Goal: Transaction & Acquisition: Obtain resource

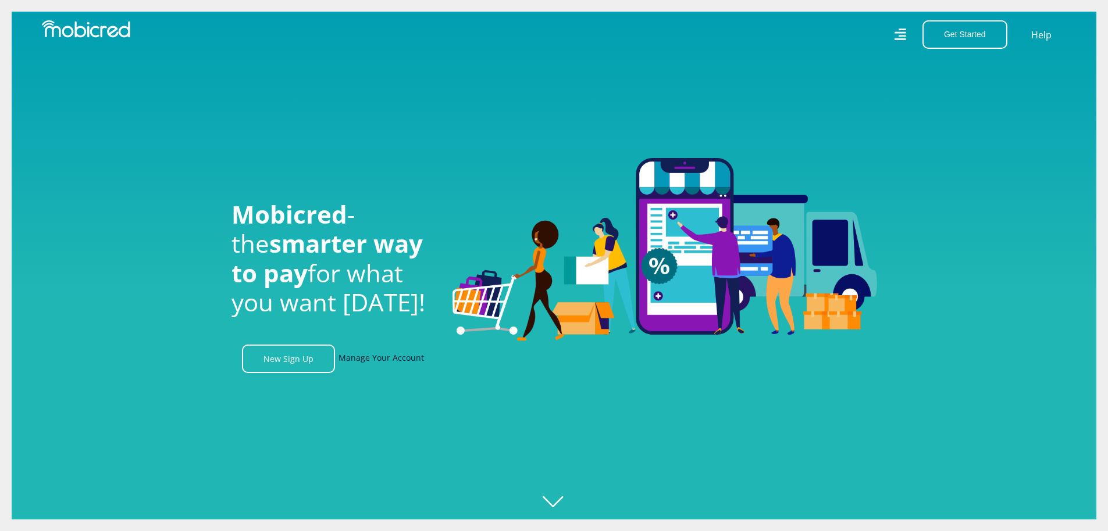
click at [410, 369] on link "Manage Your Account" at bounding box center [380, 359] width 85 height 28
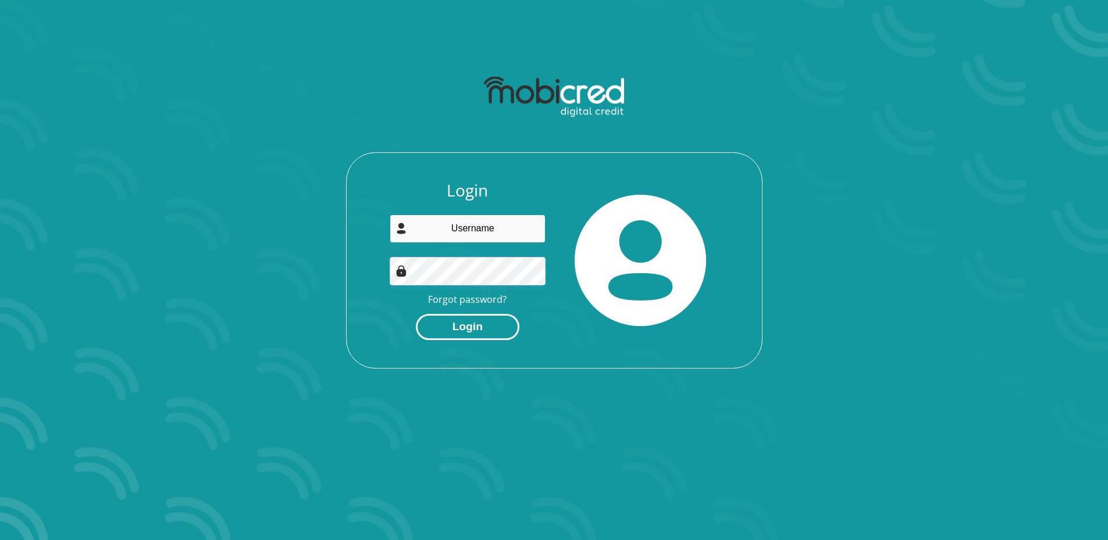
type input "[EMAIL_ADDRESS][DOMAIN_NAME]"
click at [473, 320] on button "Login" at bounding box center [468, 327] width 104 height 26
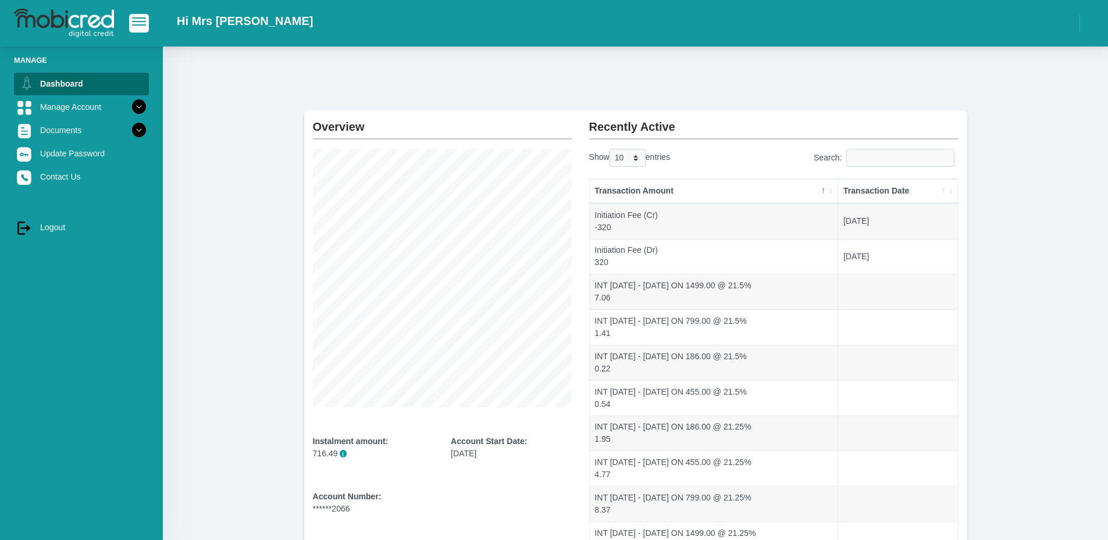
click at [874, 184] on th "Transaction Date" at bounding box center [897, 191] width 119 height 24
click at [872, 192] on th "Transaction Date" at bounding box center [897, 191] width 119 height 24
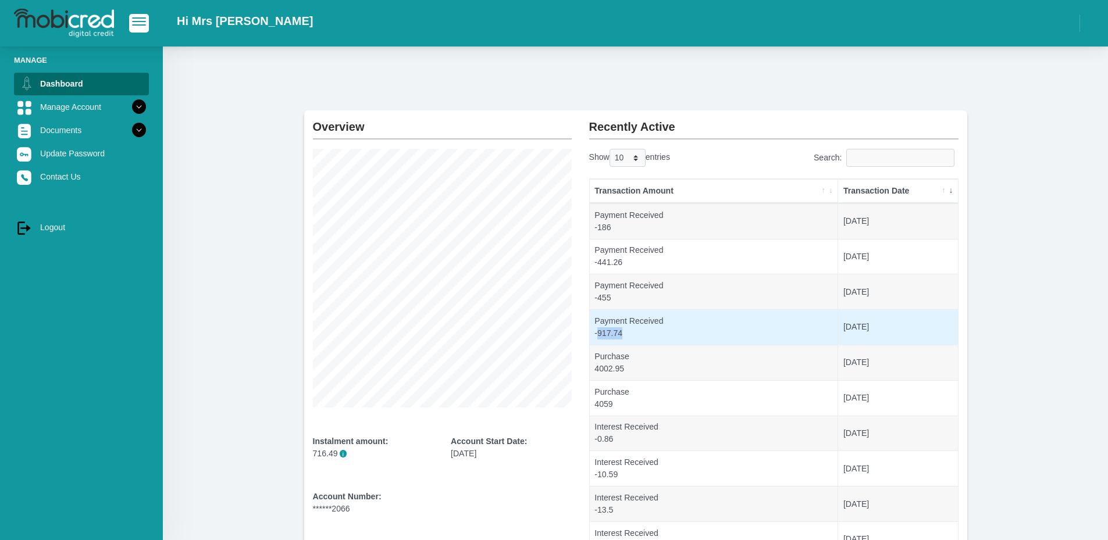
drag, startPoint x: 597, startPoint y: 335, endPoint x: 630, endPoint y: 331, distance: 33.3
click at [630, 331] on td "Payment Received -917.74" at bounding box center [714, 326] width 249 height 35
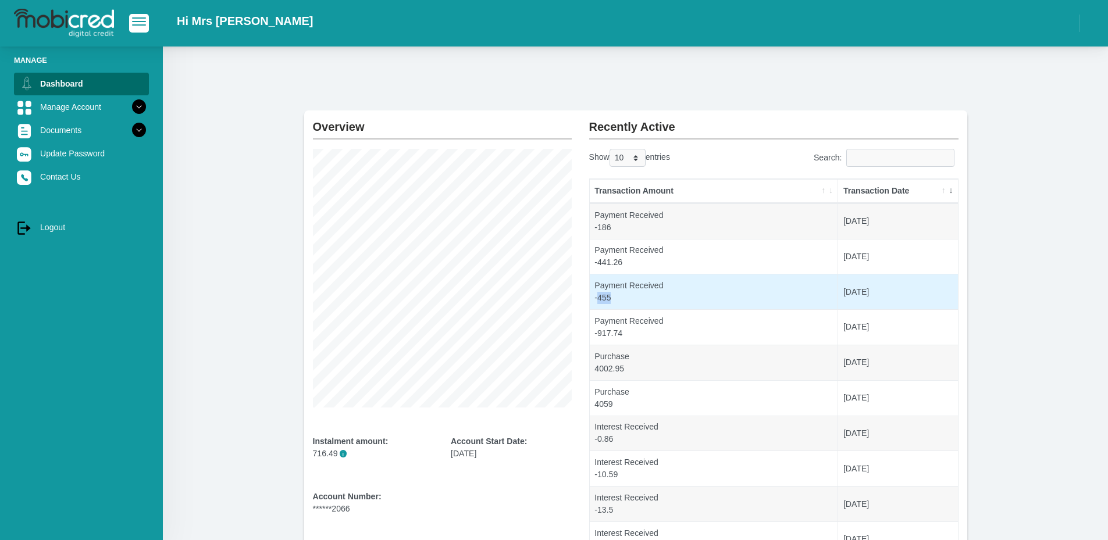
drag, startPoint x: 598, startPoint y: 297, endPoint x: 619, endPoint y: 297, distance: 20.4
click at [615, 298] on td "Payment Received -455" at bounding box center [714, 291] width 249 height 35
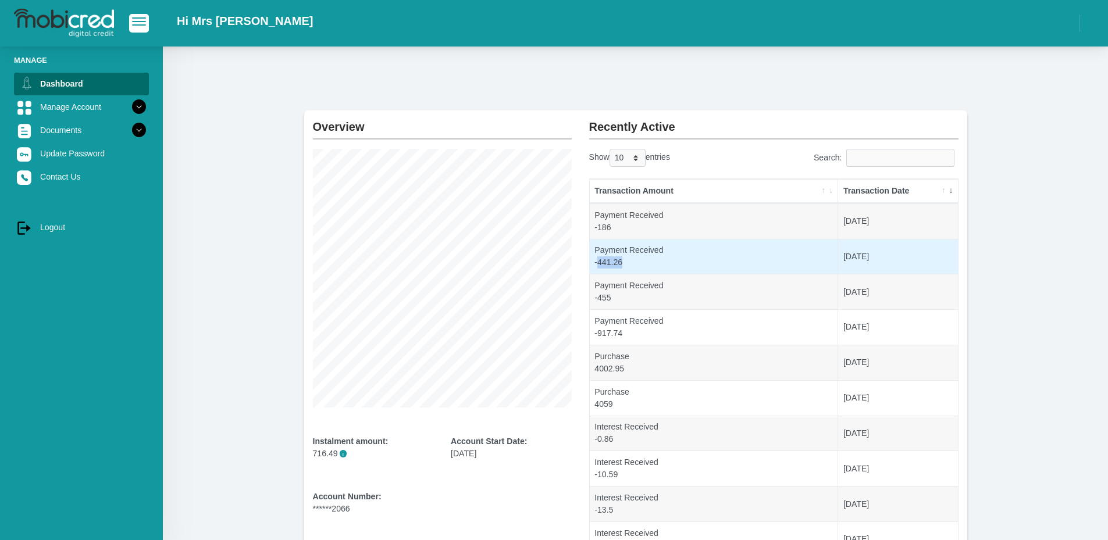
drag, startPoint x: 597, startPoint y: 260, endPoint x: 636, endPoint y: 263, distance: 39.1
click at [632, 265] on td "Payment Received -441.26" at bounding box center [714, 256] width 249 height 35
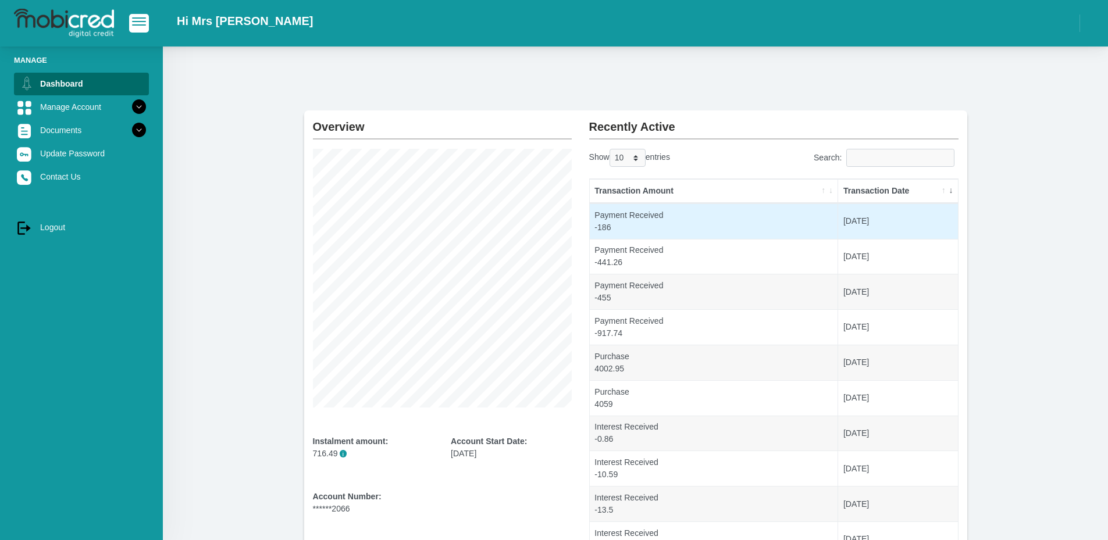
drag, startPoint x: 600, startPoint y: 230, endPoint x: 619, endPoint y: 231, distance: 18.6
click at [609, 230] on td "Payment Received -186" at bounding box center [714, 221] width 249 height 35
click at [640, 234] on td "Payment Received -186" at bounding box center [714, 221] width 249 height 35
drag, startPoint x: 597, startPoint y: 230, endPoint x: 623, endPoint y: 232, distance: 26.8
click at [614, 232] on td "Payment Received -186" at bounding box center [714, 221] width 249 height 35
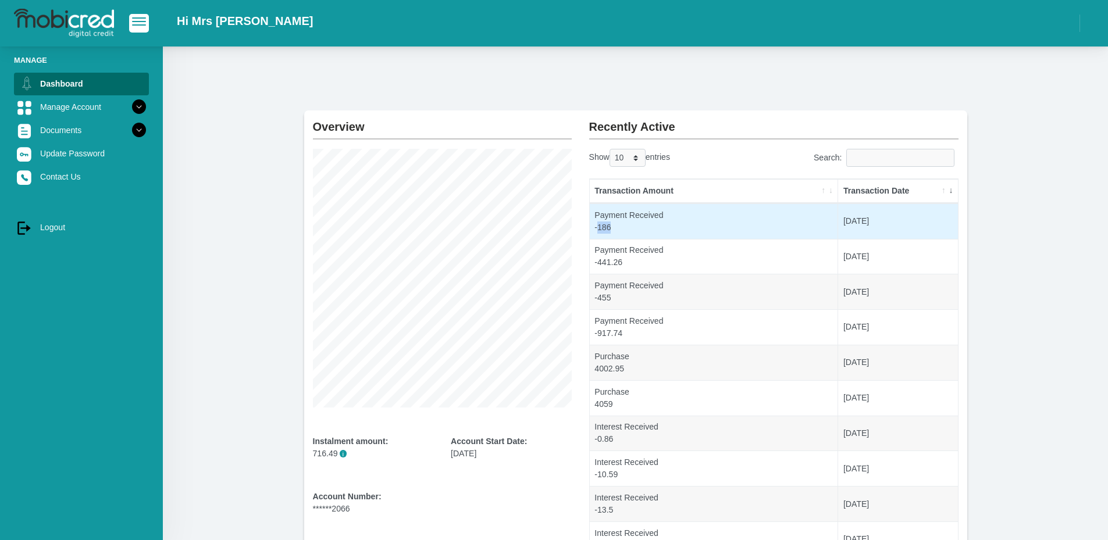
click at [628, 234] on td "Payment Received -186" at bounding box center [714, 221] width 249 height 35
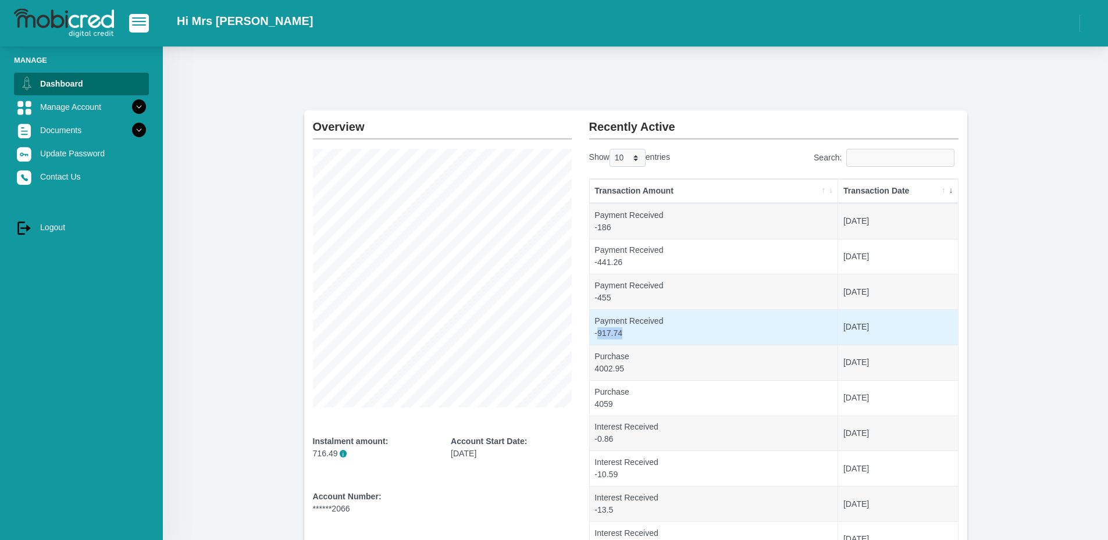
drag, startPoint x: 597, startPoint y: 330, endPoint x: 644, endPoint y: 329, distance: 46.5
click at [623, 332] on td "Payment Received -917.74" at bounding box center [714, 326] width 249 height 35
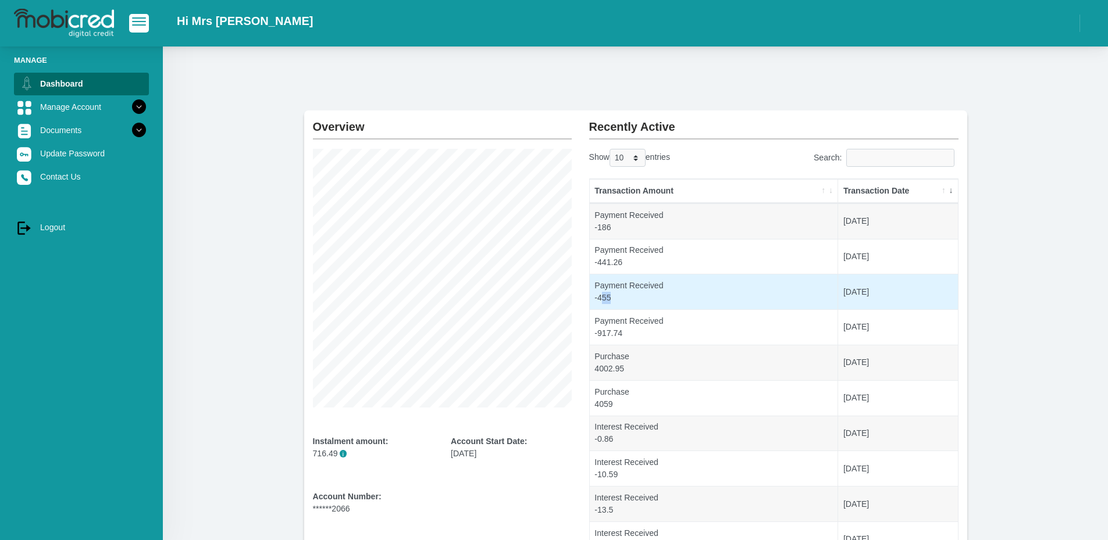
drag, startPoint x: 602, startPoint y: 297, endPoint x: 643, endPoint y: 293, distance: 40.9
click at [633, 296] on td "Payment Received -455" at bounding box center [714, 291] width 249 height 35
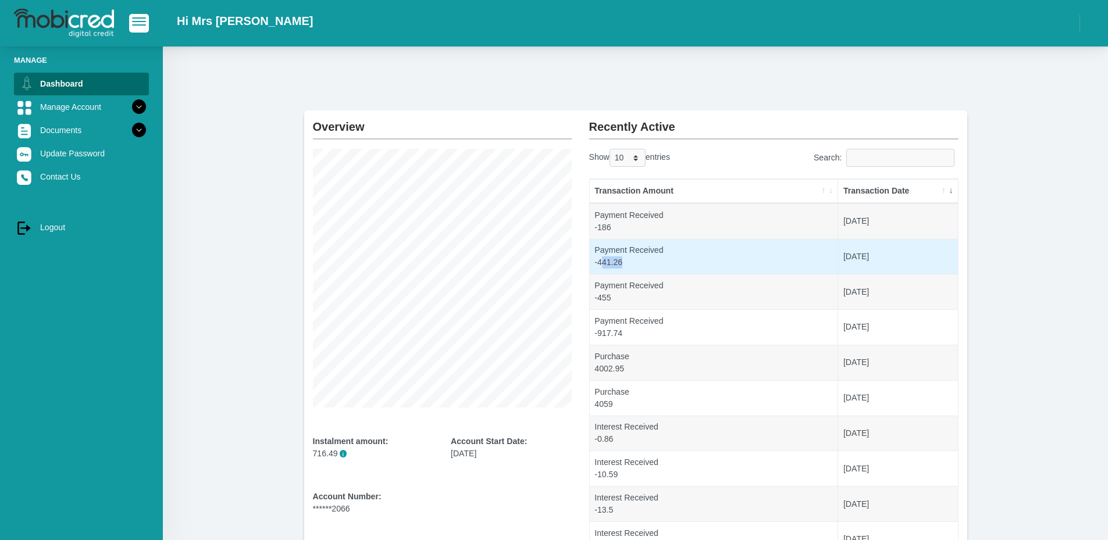
drag, startPoint x: 601, startPoint y: 265, endPoint x: 628, endPoint y: 263, distance: 27.4
click at [626, 263] on td "Payment Received -441.26" at bounding box center [714, 256] width 249 height 35
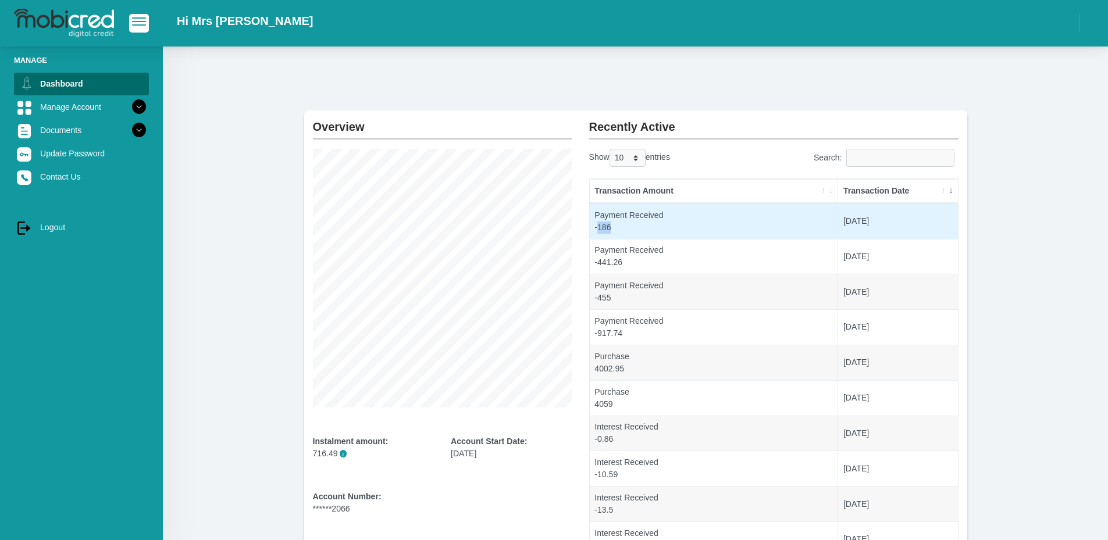
drag, startPoint x: 599, startPoint y: 227, endPoint x: 637, endPoint y: 230, distance: 37.3
click at [624, 230] on td "Payment Received -186" at bounding box center [714, 221] width 249 height 35
click at [638, 230] on td "Payment Received -186" at bounding box center [714, 221] width 249 height 35
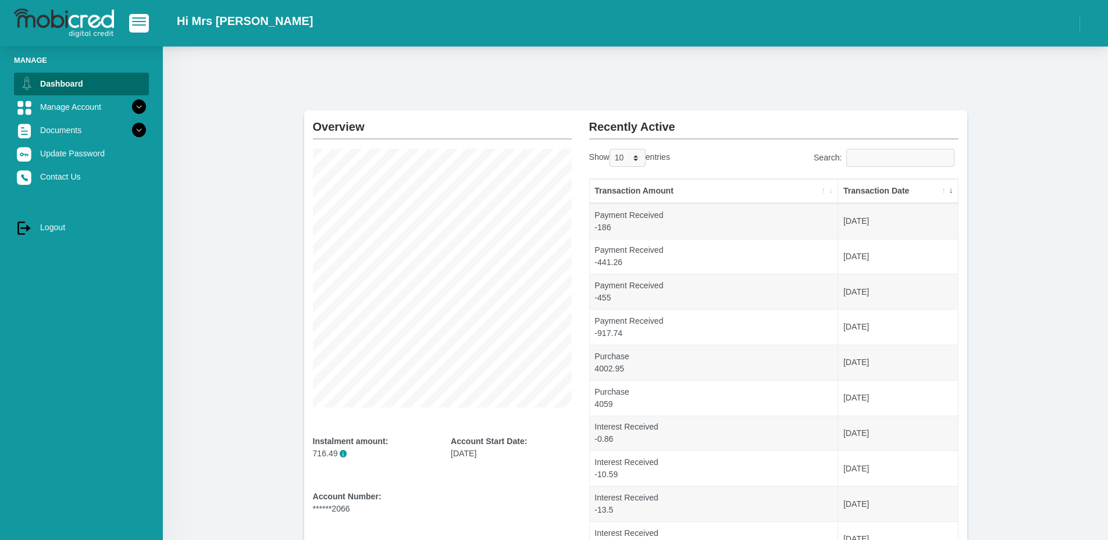
click at [1031, 242] on section "Overview Instalment amount: 716.49 i Account Start Date: 16 May 2025 Account Nu…" at bounding box center [635, 348] width 910 height 477
click at [914, 197] on th "Transaction Date" at bounding box center [897, 191] width 119 height 24
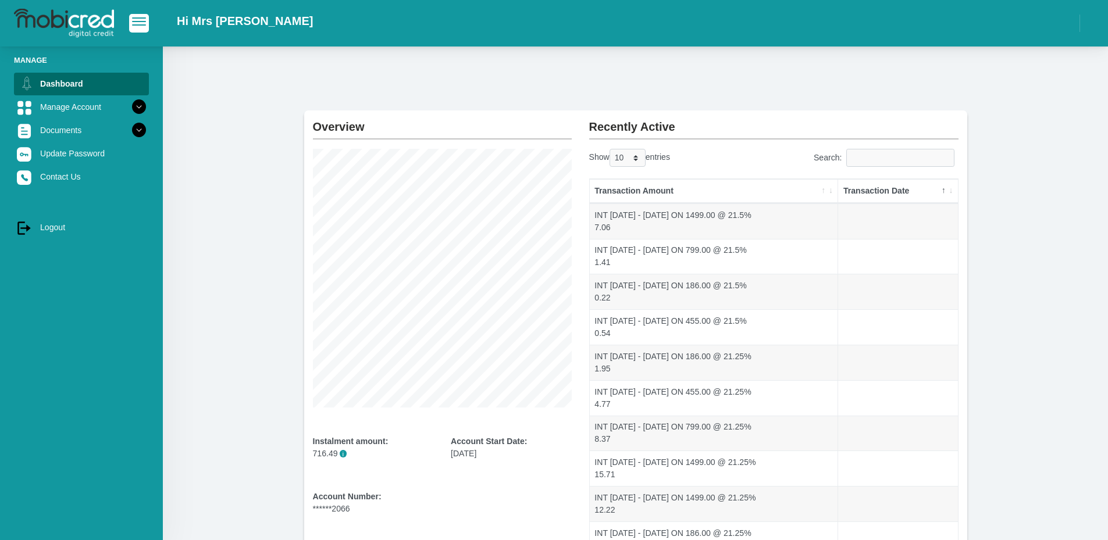
click at [923, 192] on th "Transaction Date" at bounding box center [897, 191] width 119 height 24
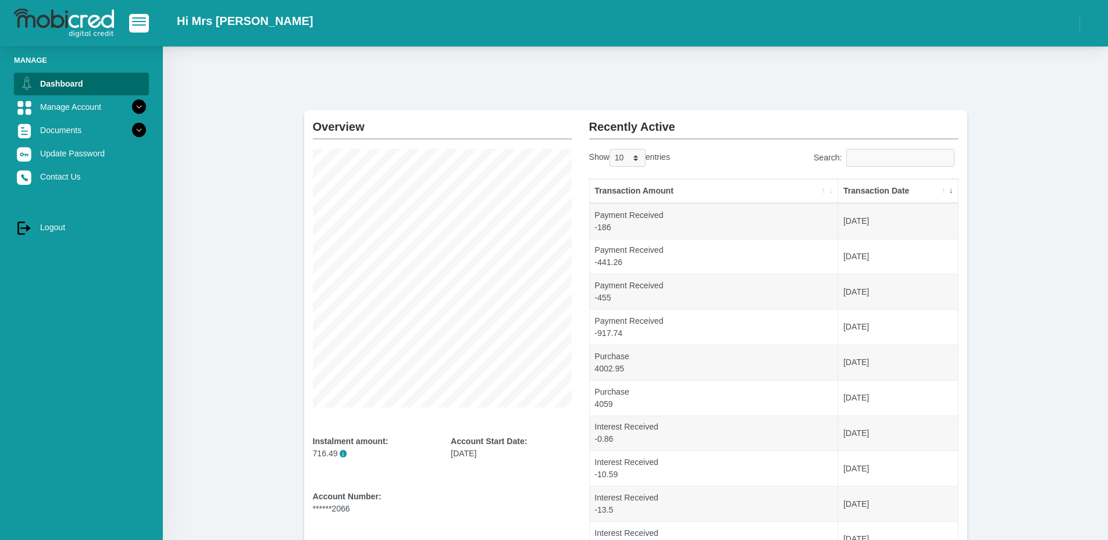
click at [702, 194] on th "Transaction Amount" at bounding box center [714, 191] width 249 height 24
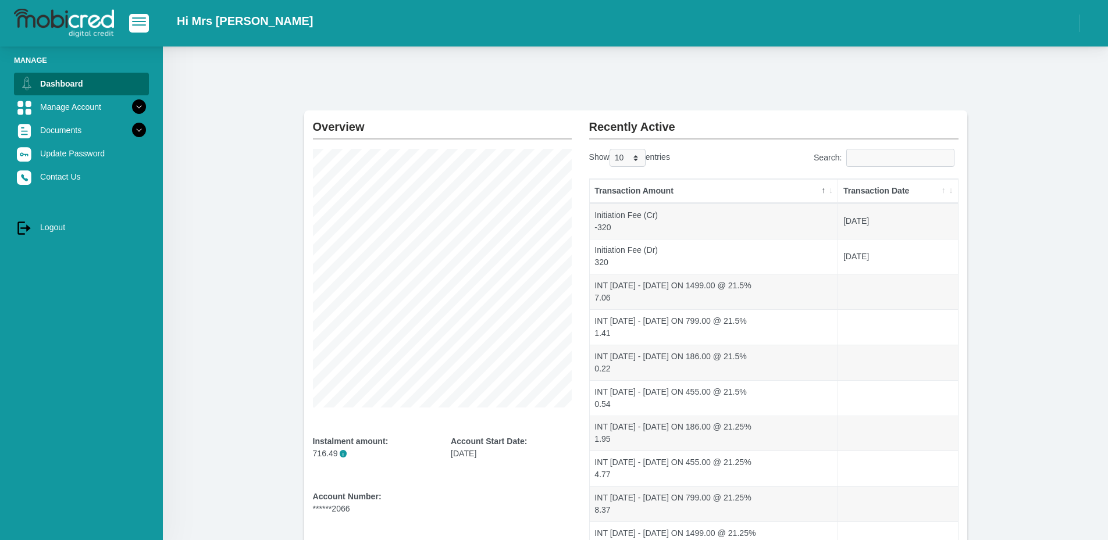
click at [702, 194] on th "Transaction Amount" at bounding box center [714, 191] width 249 height 24
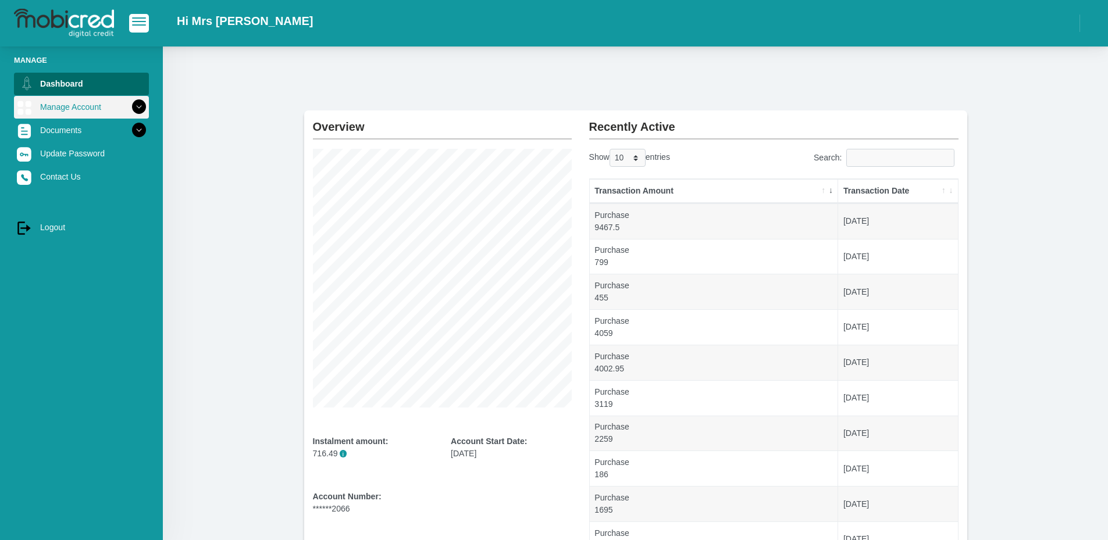
click at [129, 109] on icon at bounding box center [139, 107] width 20 height 20
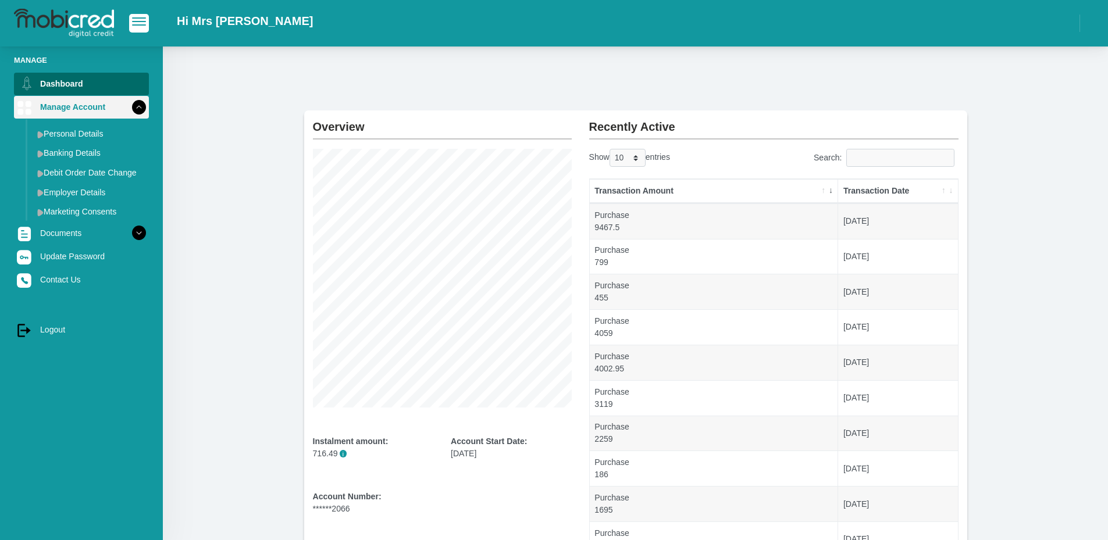
click at [129, 109] on icon at bounding box center [139, 107] width 20 height 20
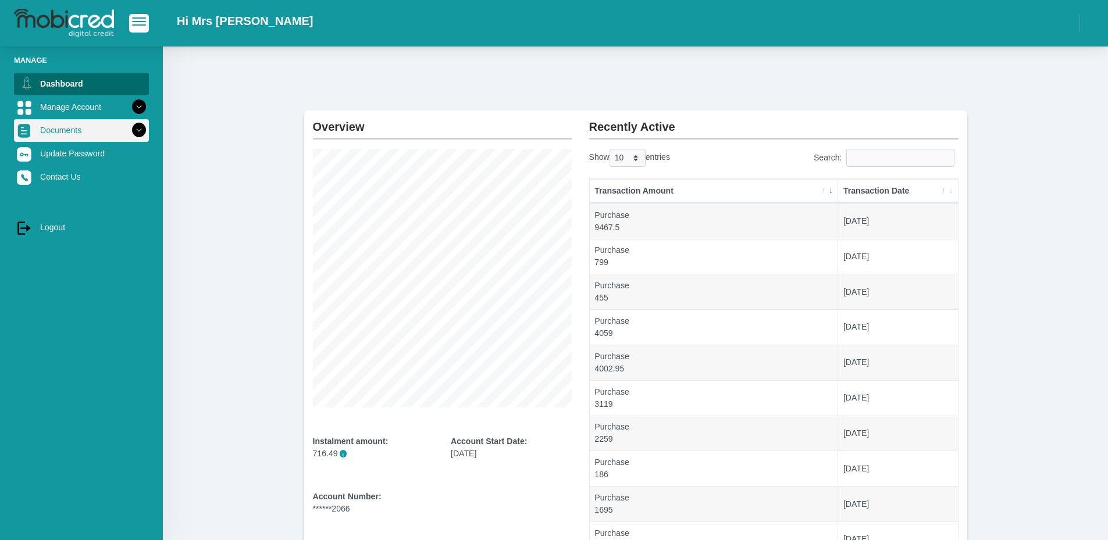
click at [134, 129] on icon at bounding box center [139, 130] width 20 height 20
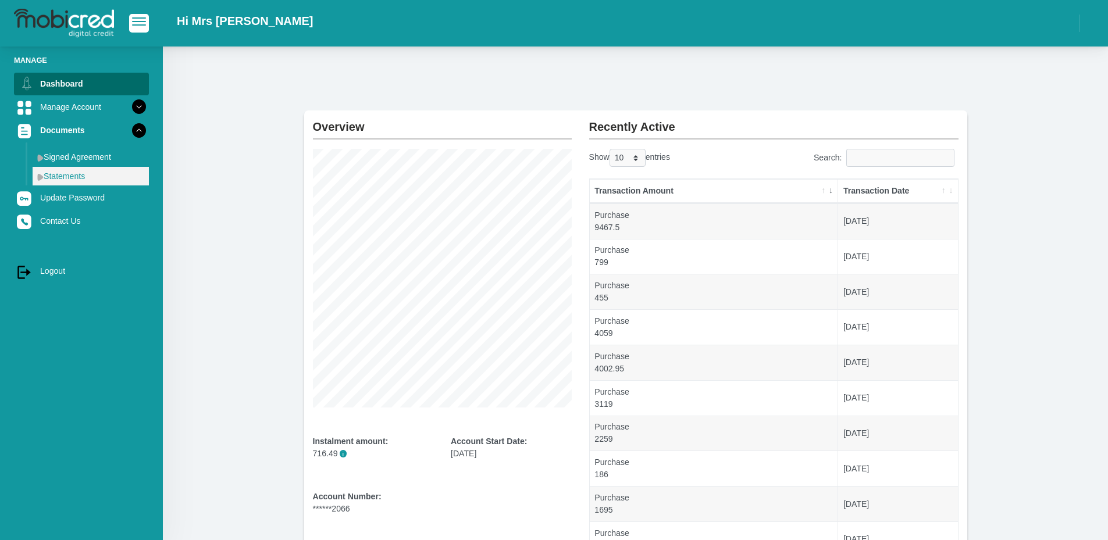
click at [65, 180] on link "Statements" at bounding box center [91, 176] width 116 height 19
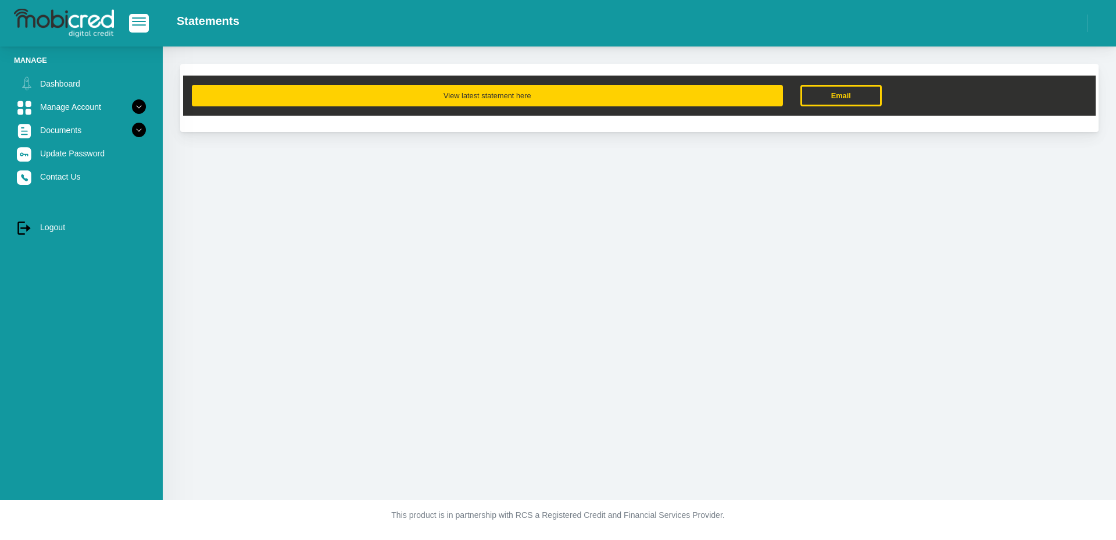
click at [540, 93] on button "View latest statement here" at bounding box center [487, 96] width 591 height 22
